Goal: Information Seeking & Learning: Learn about a topic

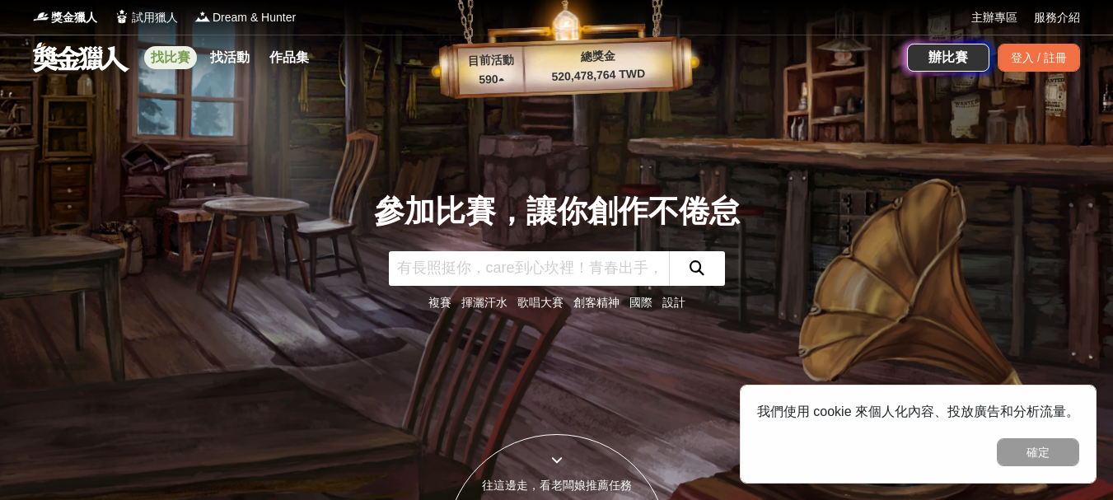
click at [166, 57] on link "找比賽" at bounding box center [170, 57] width 53 height 23
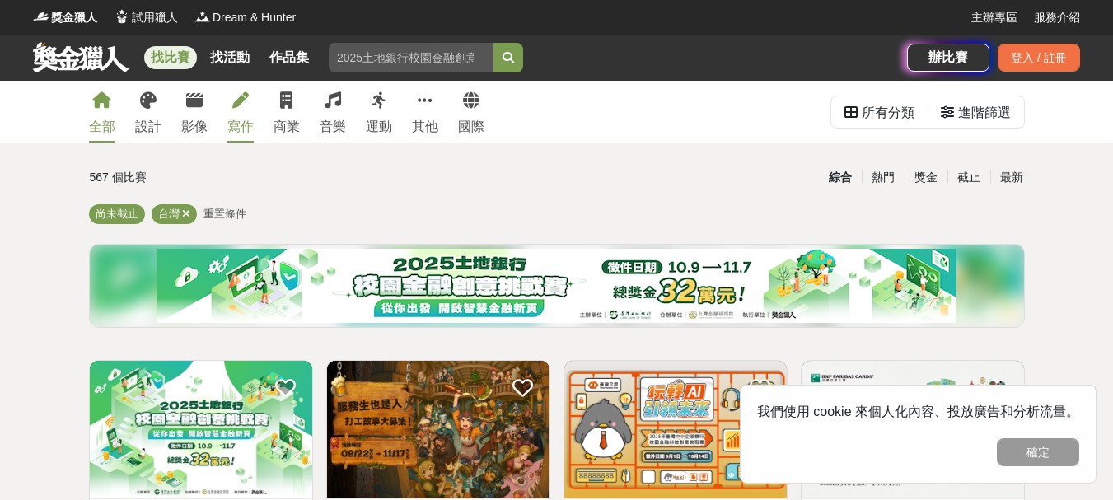
click at [240, 110] on link "寫作" at bounding box center [240, 112] width 26 height 62
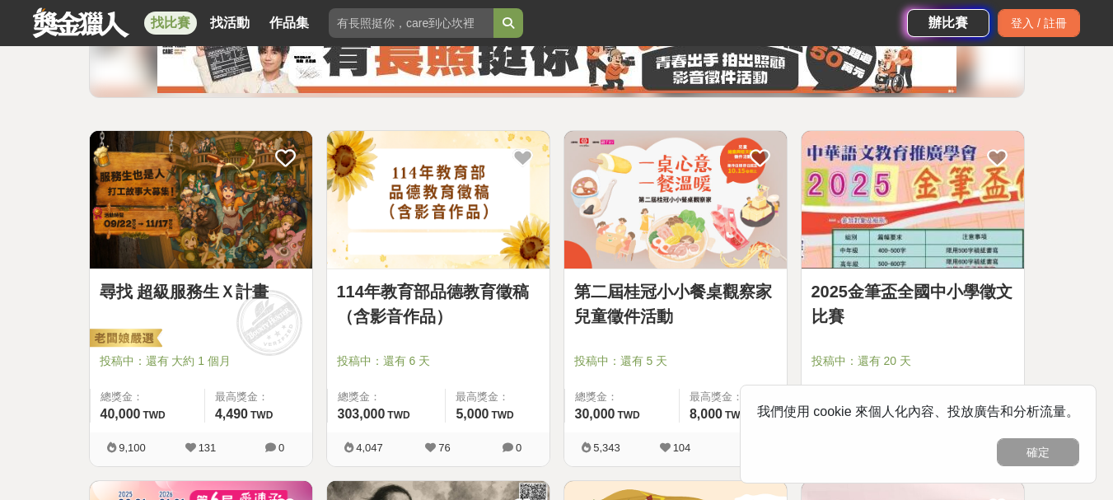
scroll to position [247, 0]
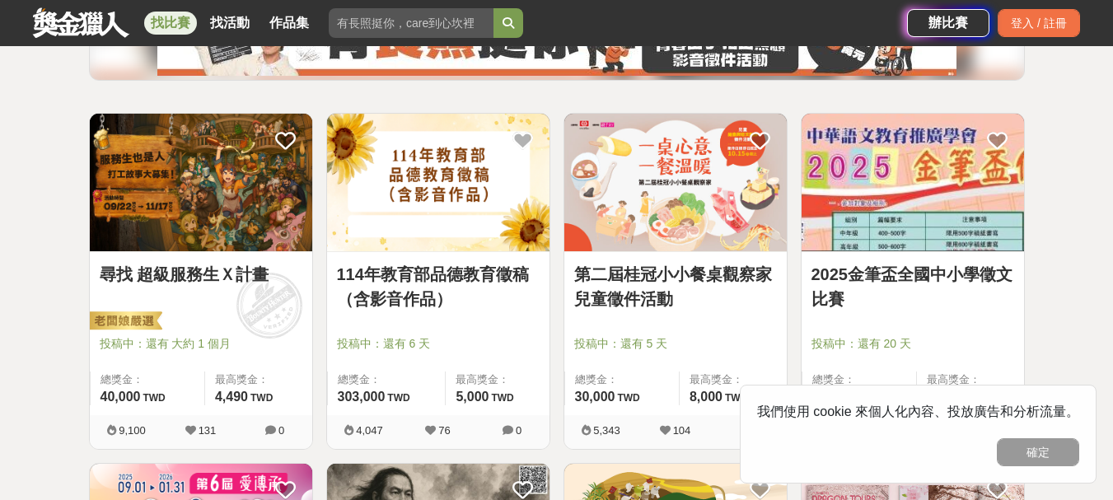
click at [456, 192] on img at bounding box center [438, 183] width 222 height 138
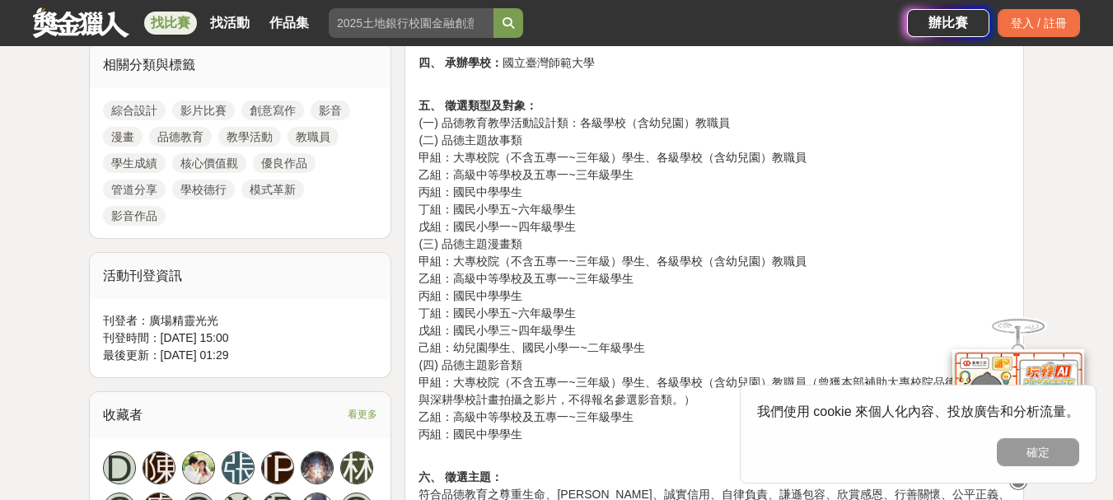
scroll to position [659, 0]
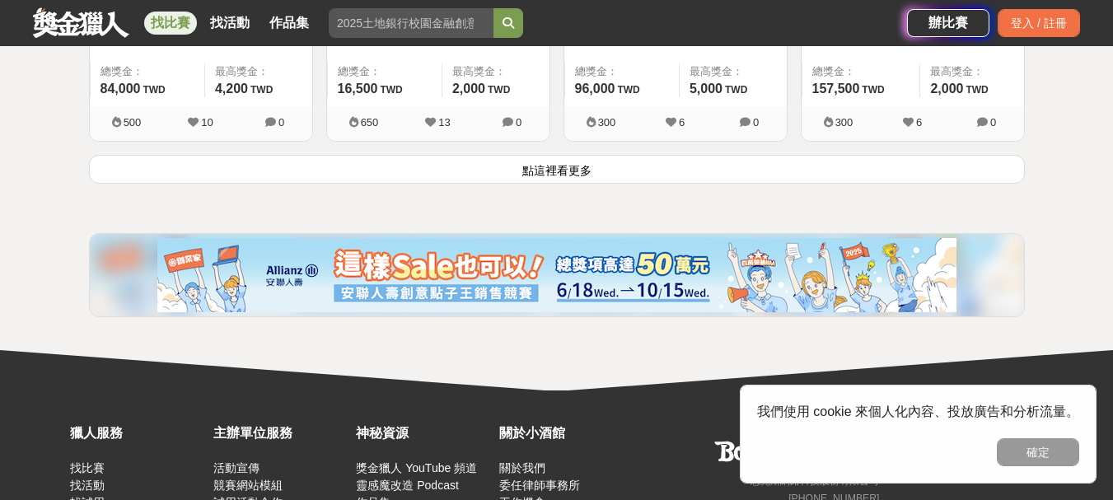
scroll to position [2307, 0]
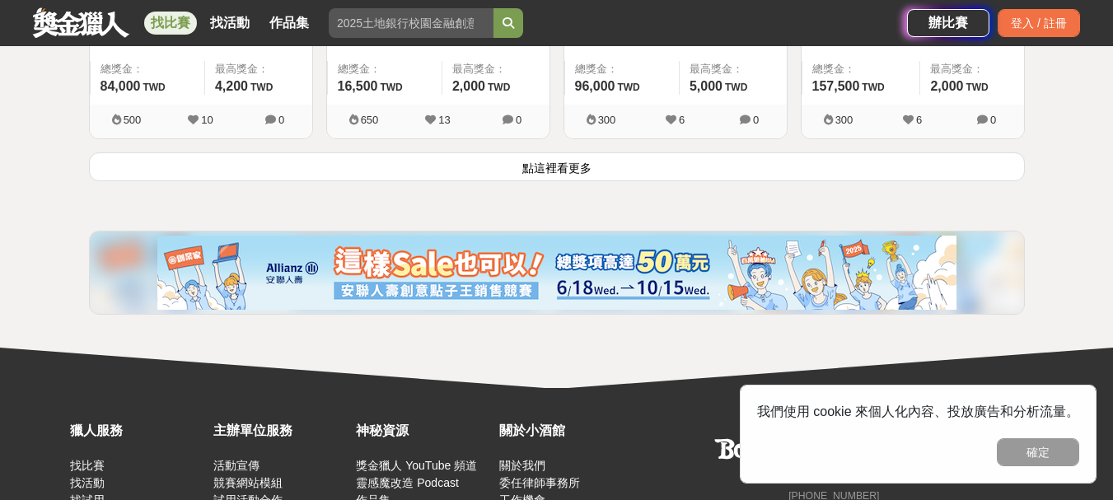
click at [544, 160] on button "點這裡看更多" at bounding box center [557, 166] width 936 height 29
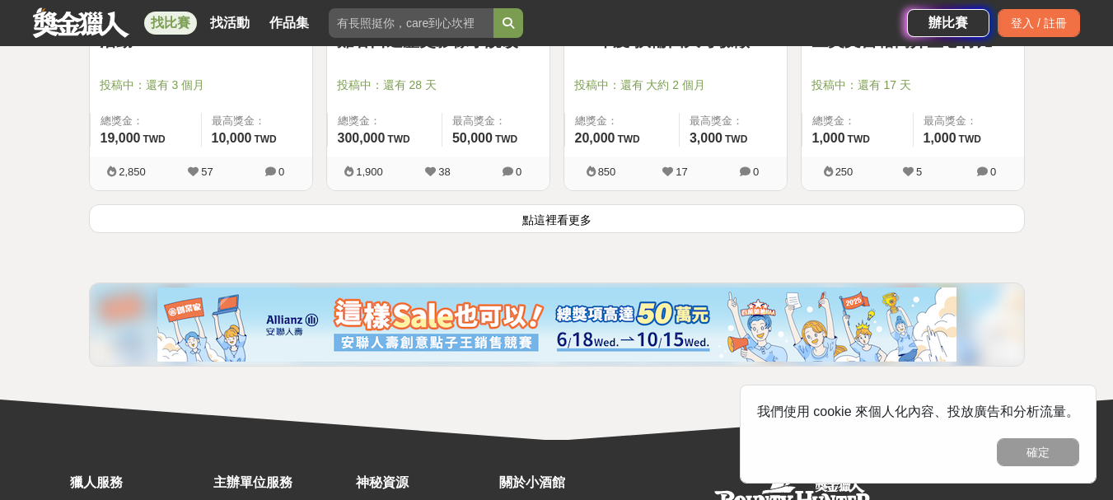
scroll to position [4367, 0]
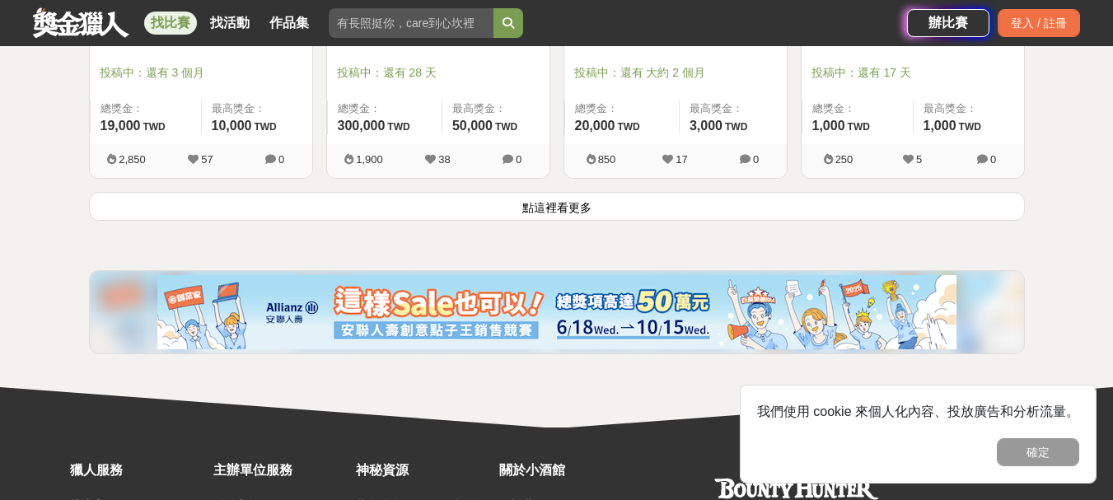
click at [540, 207] on button "點這裡看更多" at bounding box center [557, 206] width 936 height 29
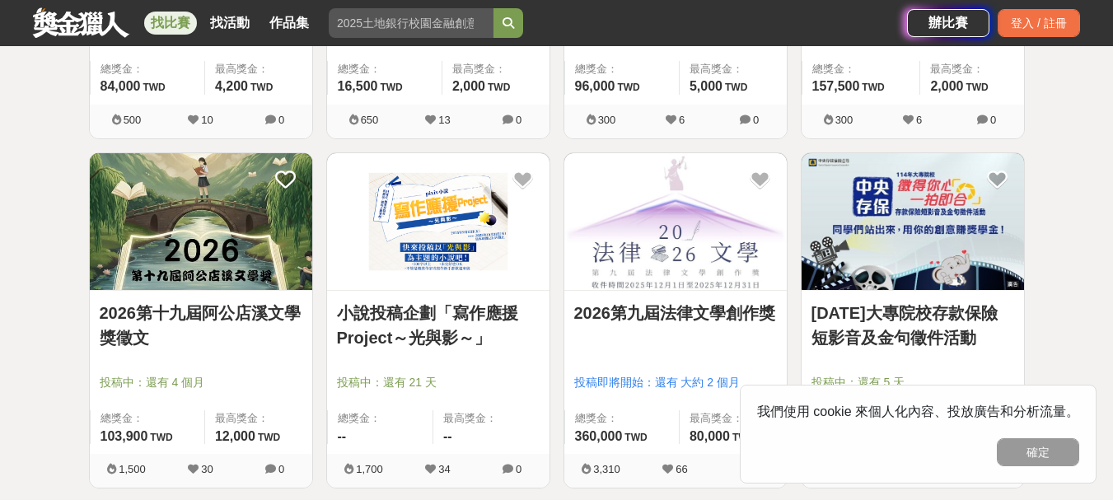
scroll to position [2060, 0]
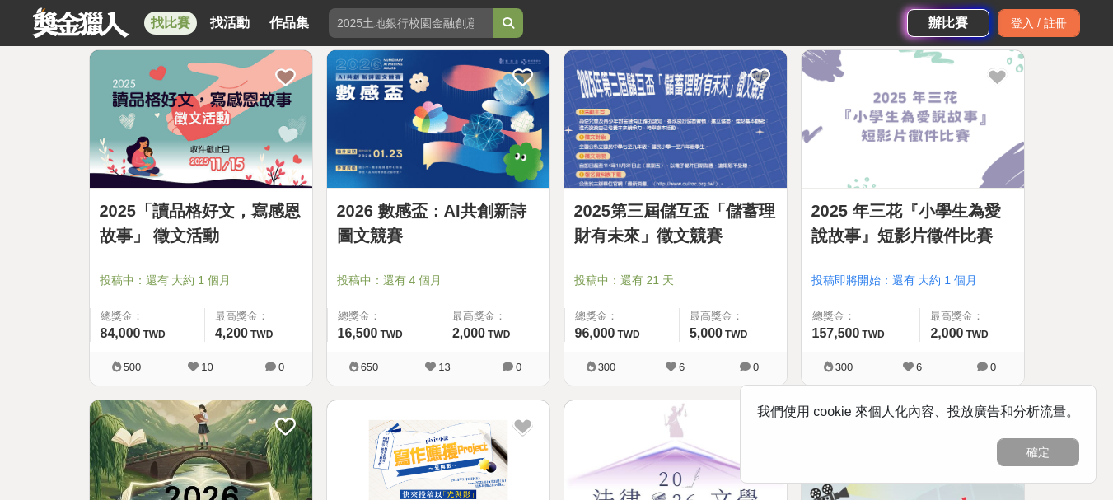
click at [203, 208] on link "2025「讀品格好文，寫感恩故事」 徵文活動" at bounding box center [201, 223] width 203 height 49
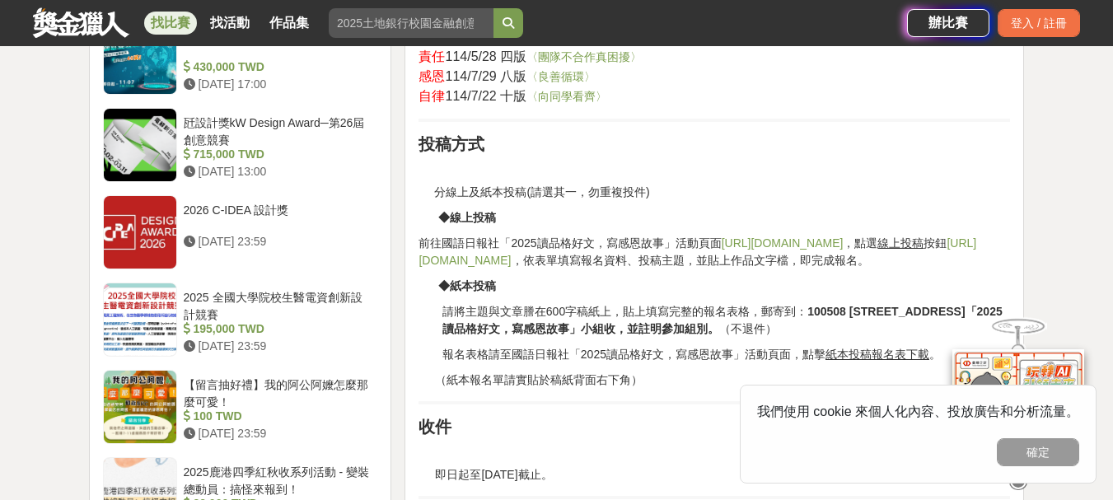
scroll to position [1153, 0]
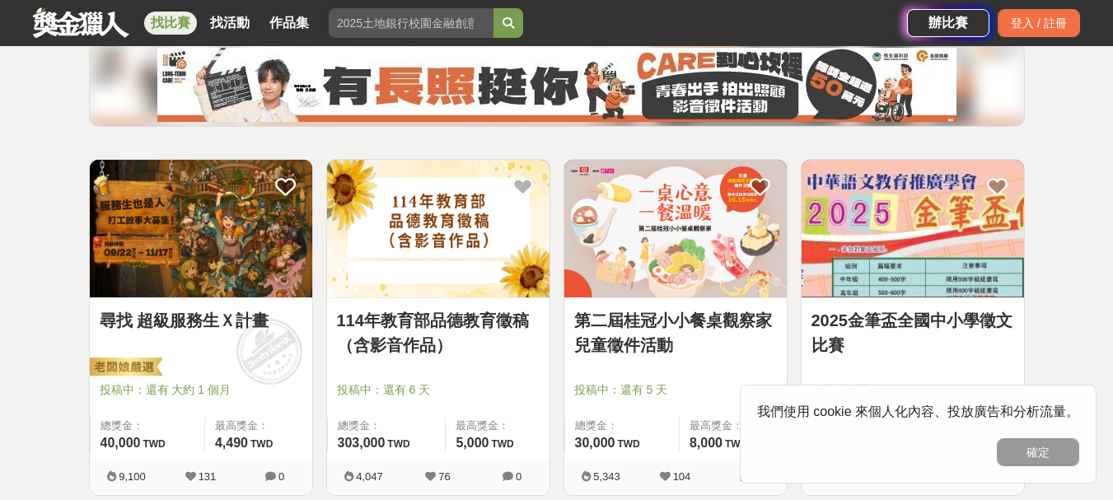
scroll to position [247, 0]
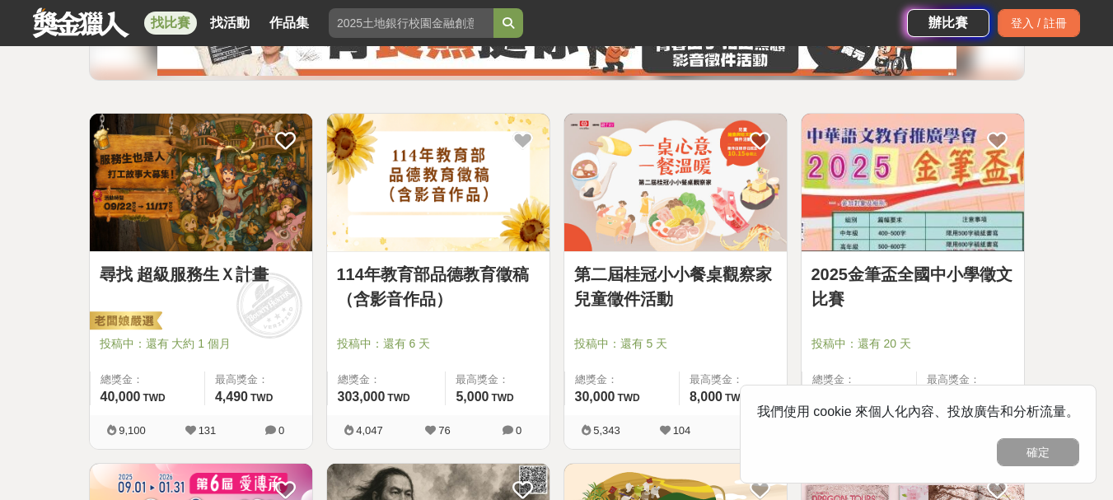
click at [456, 189] on img at bounding box center [438, 183] width 222 height 138
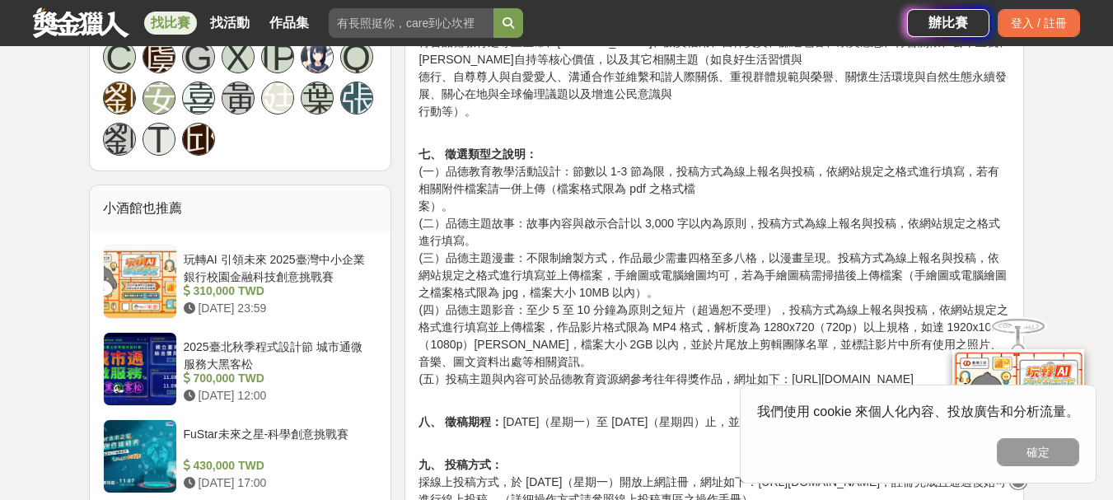
scroll to position [1236, 0]
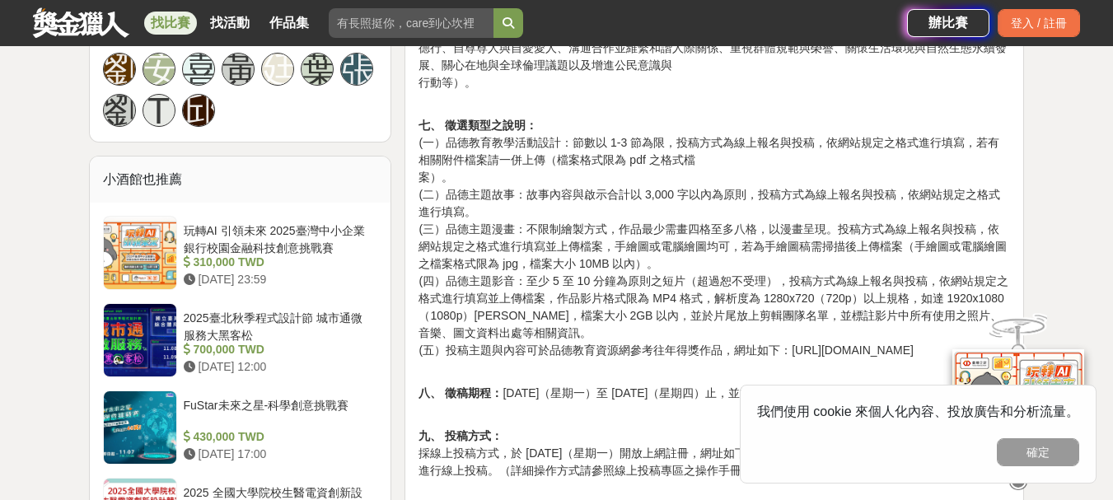
click at [696, 232] on p "七、 徵選類型之說明： (一）品德教育教學活動設計：節數以 1-3 節為限，投稿方式為線上報名與投稿，依網站規定之格式進行填寫，若有相關附件檔案請一併上傳（檔…" at bounding box center [715, 230] width 592 height 260
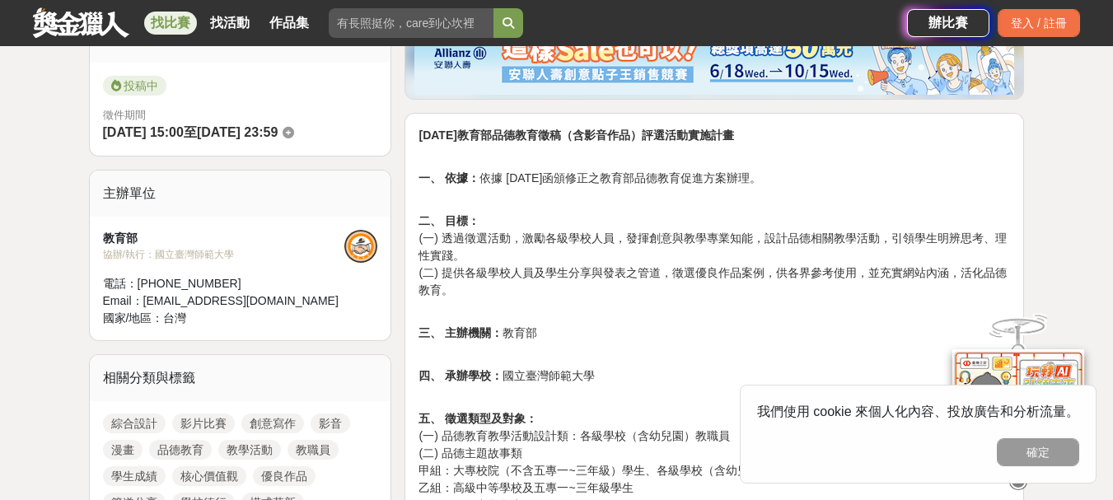
scroll to position [412, 0]
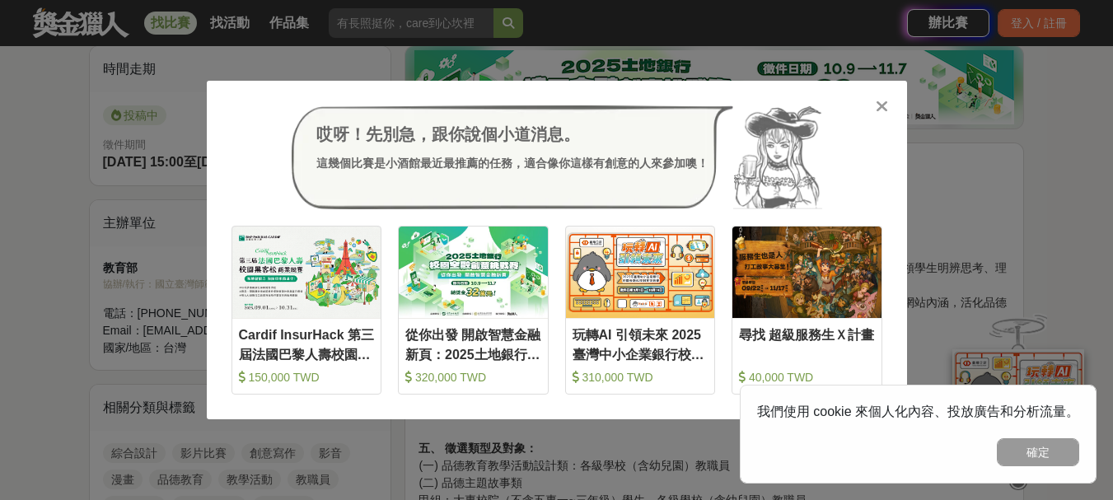
click at [881, 106] on icon at bounding box center [882, 106] width 12 height 16
